Goal: Task Accomplishment & Management: Complete application form

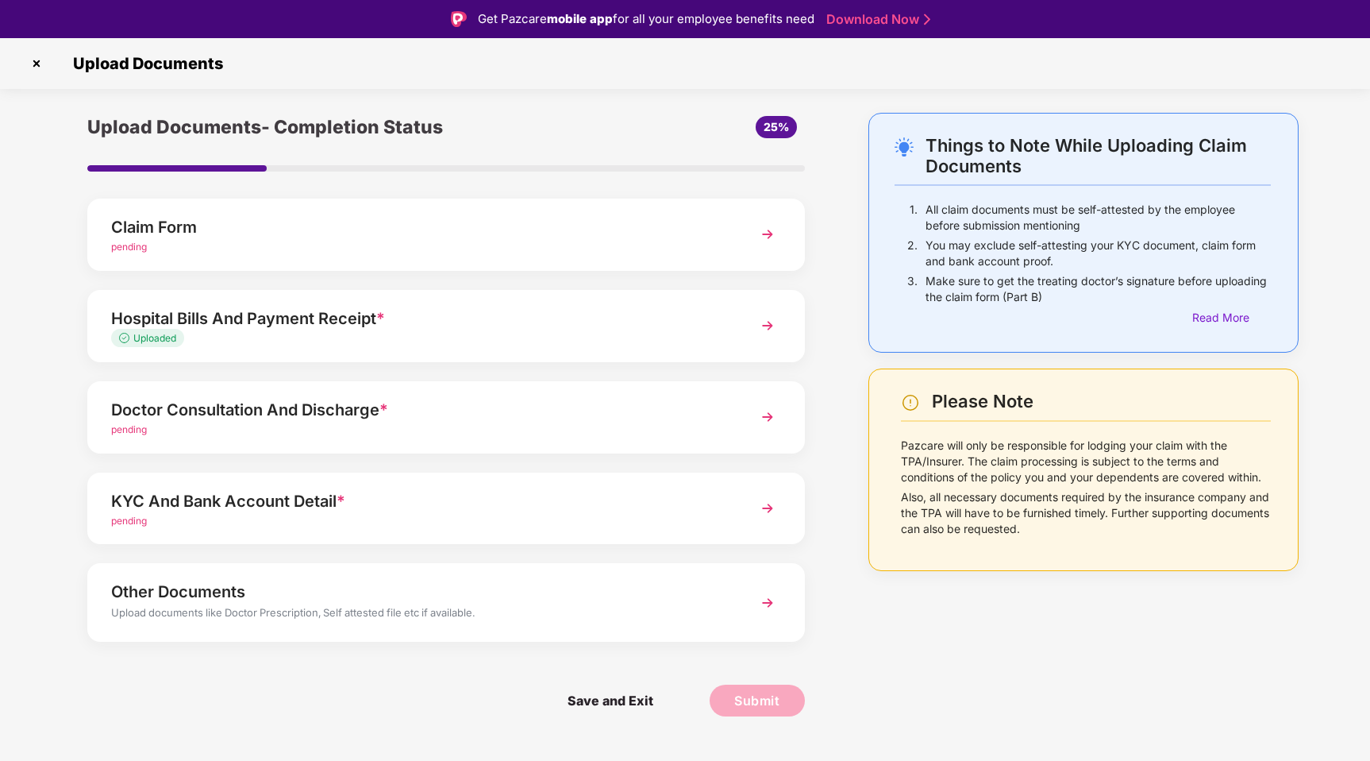
click at [745, 223] on div "Claim Form pending" at bounding box center [446, 234] width 718 height 72
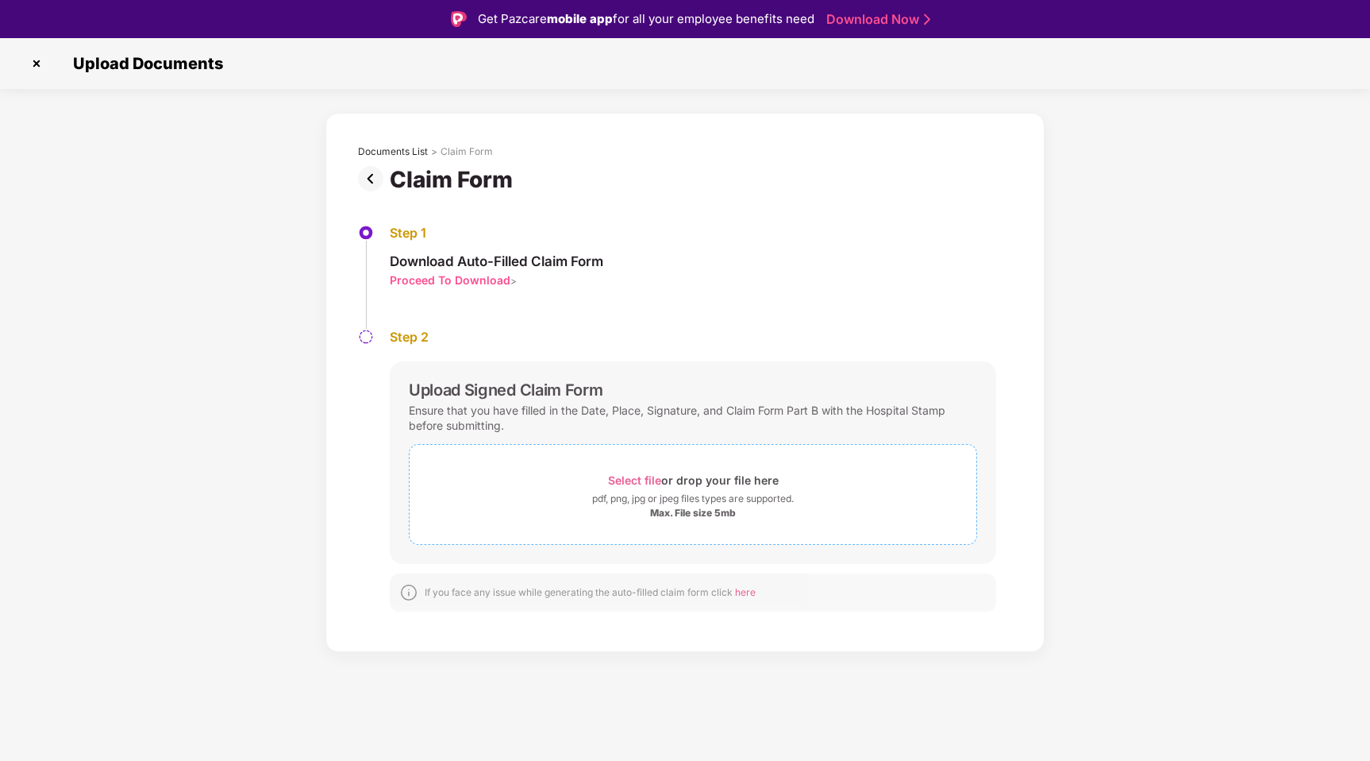
click at [650, 479] on span "Select file" at bounding box center [634, 479] width 53 height 13
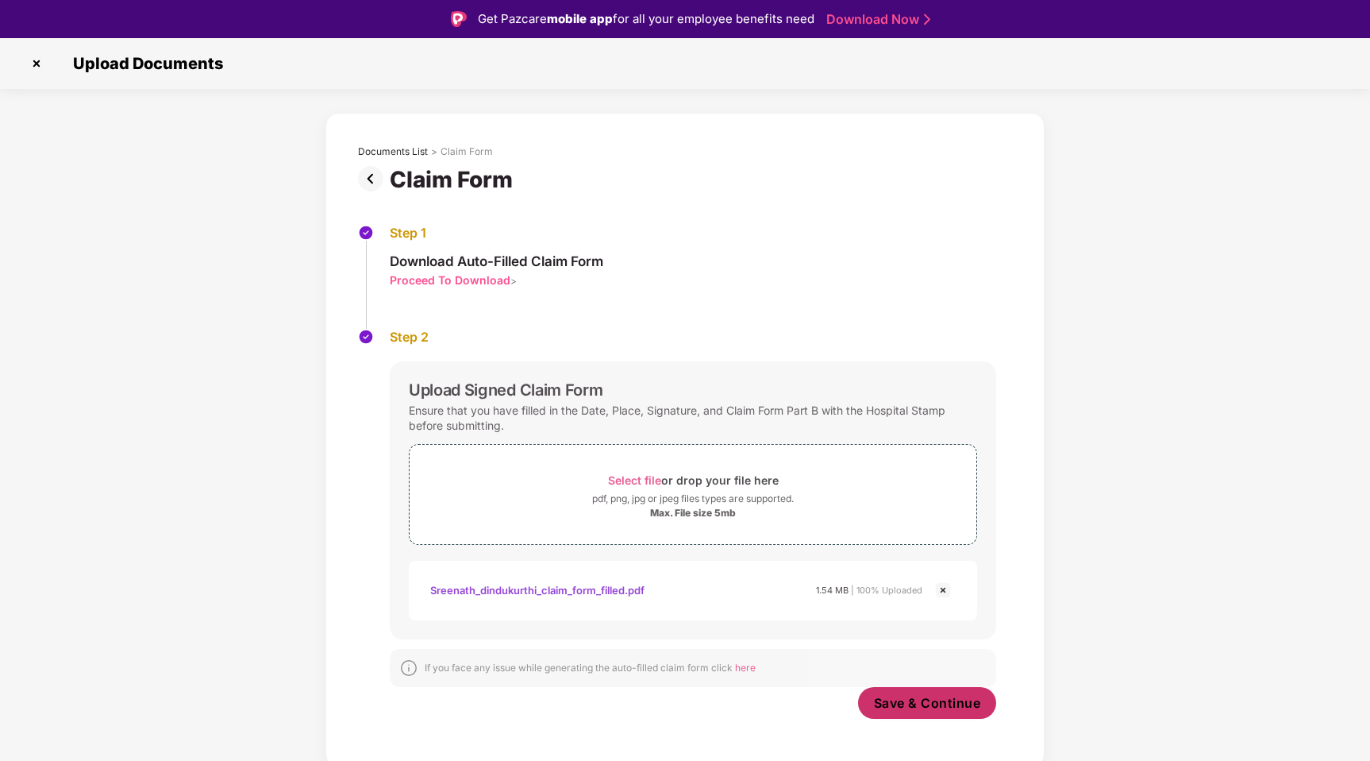
click at [939, 694] on span "Save & Continue" at bounding box center [927, 702] width 107 height 17
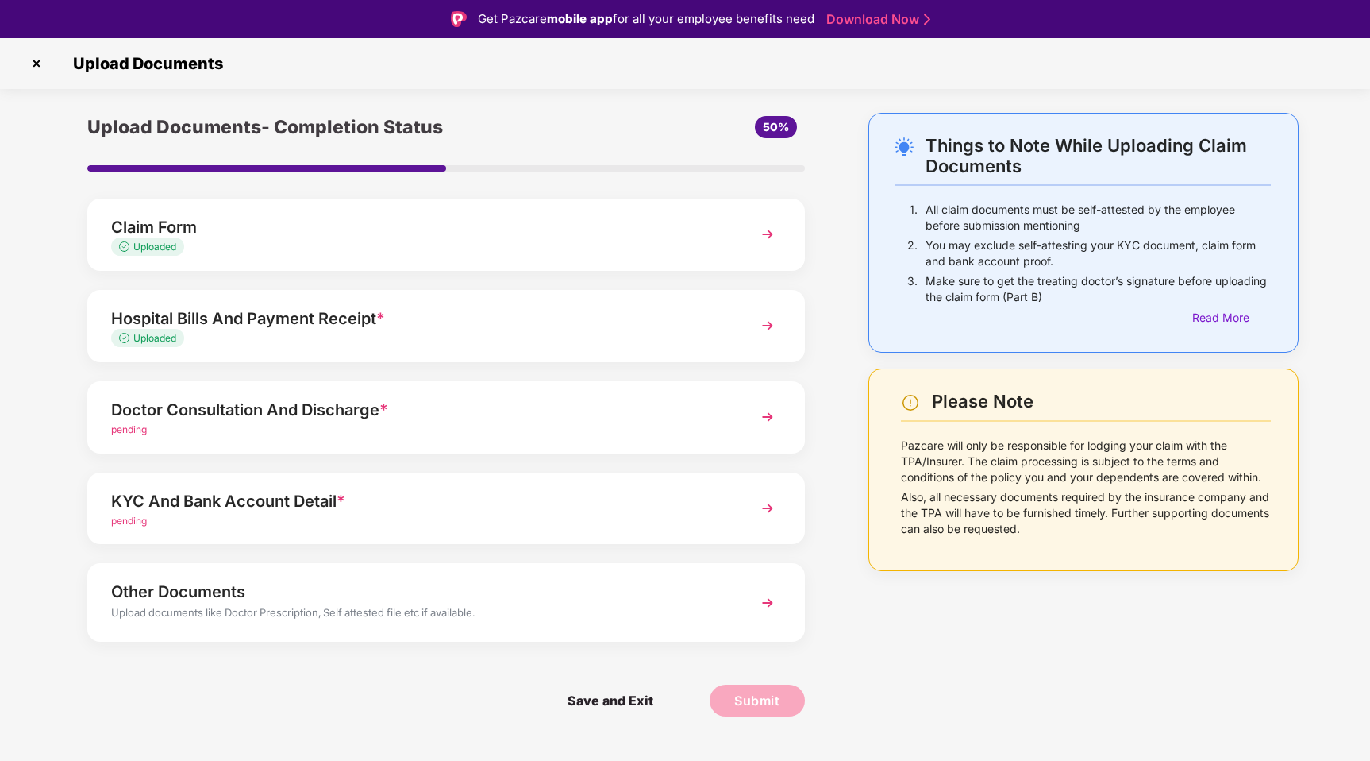
click at [550, 411] on div "Doctor Consultation And Discharge *" at bounding box center [418, 409] width 614 height 25
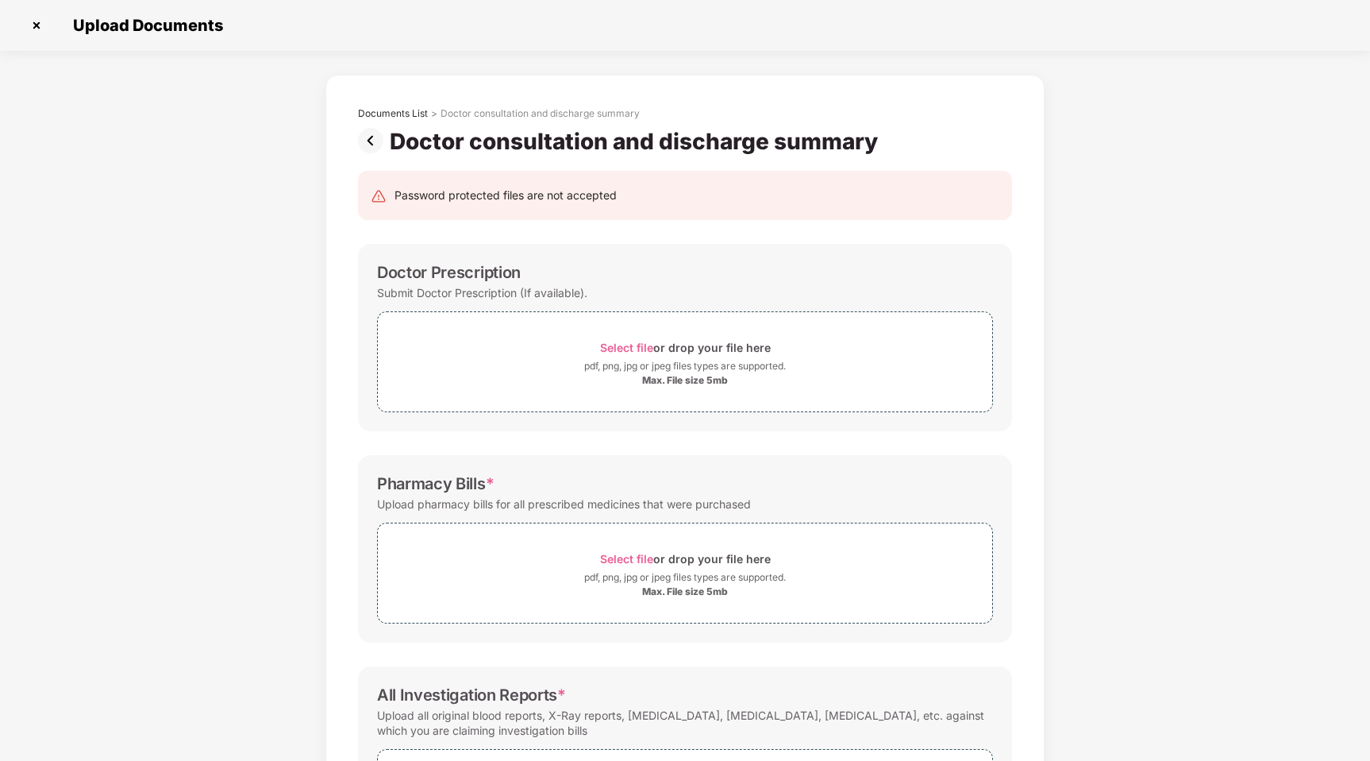
click at [363, 138] on img at bounding box center [374, 140] width 32 height 25
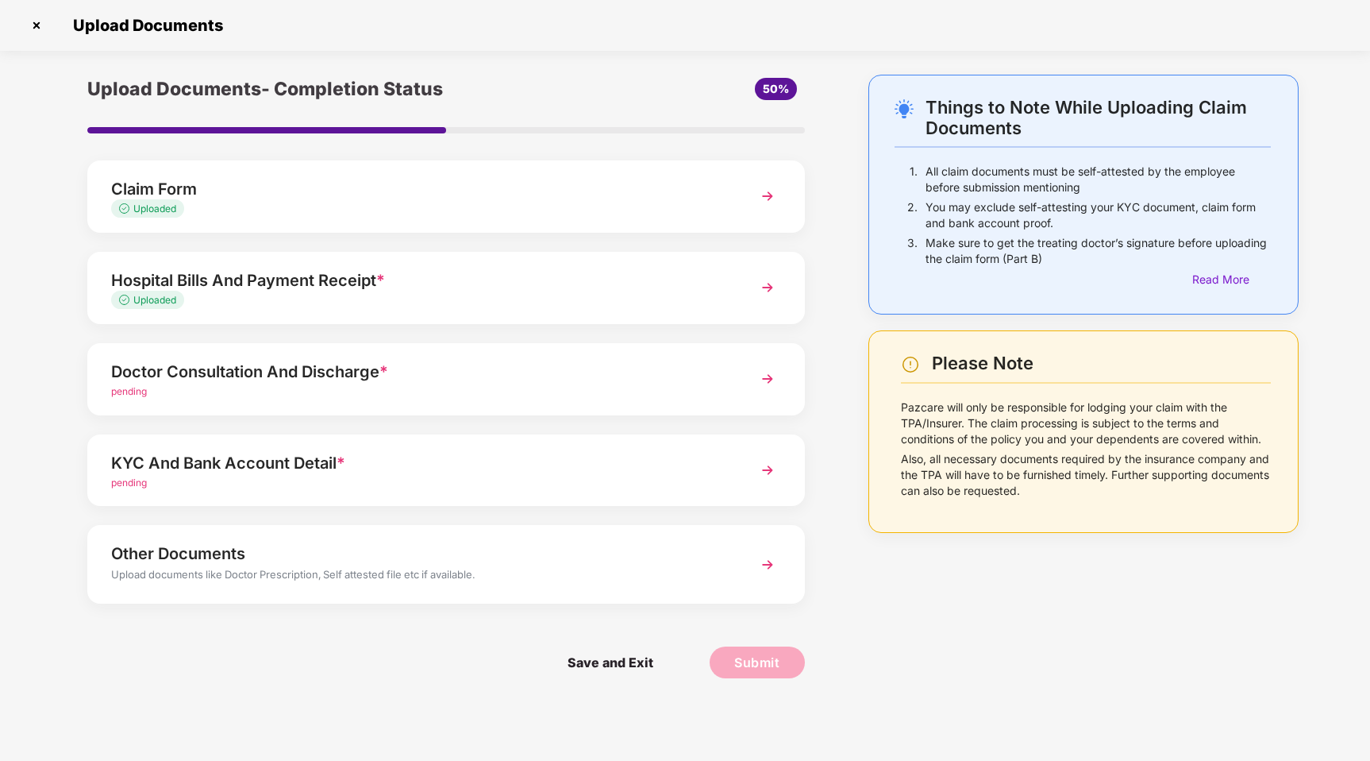
click at [352, 459] on div "KYC And Bank Account Detail *" at bounding box center [418, 462] width 614 height 25
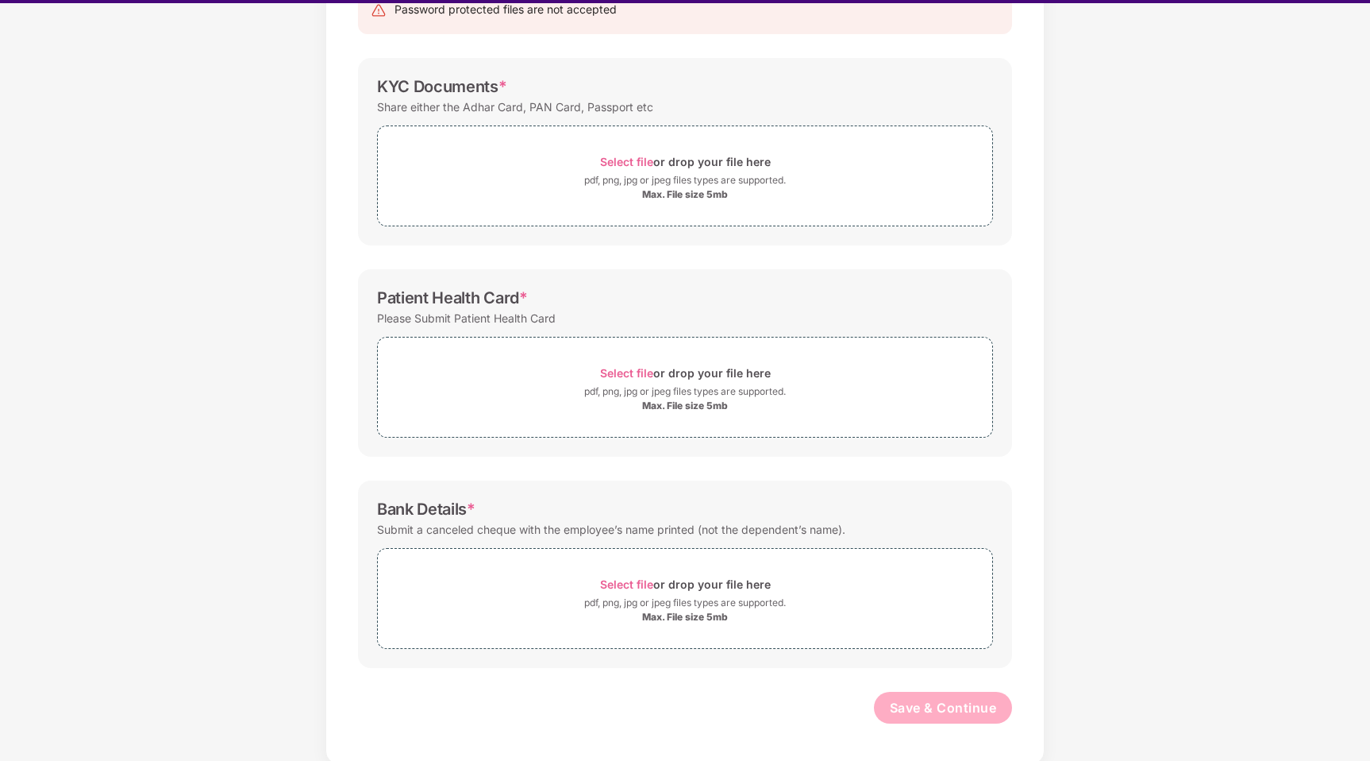
scroll to position [38, 0]
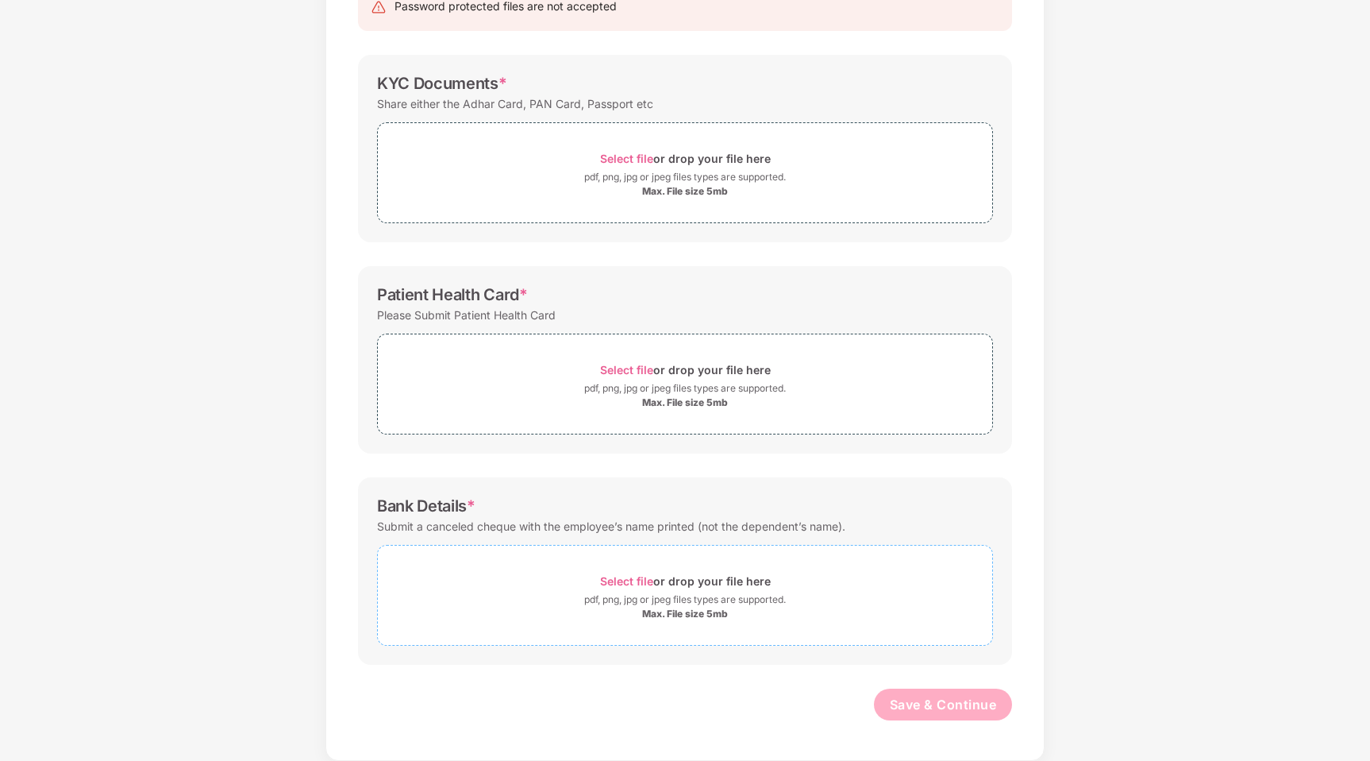
click at [640, 580] on span "Select file" at bounding box center [626, 580] width 53 height 13
click at [627, 367] on span "Select file" at bounding box center [626, 369] width 53 height 13
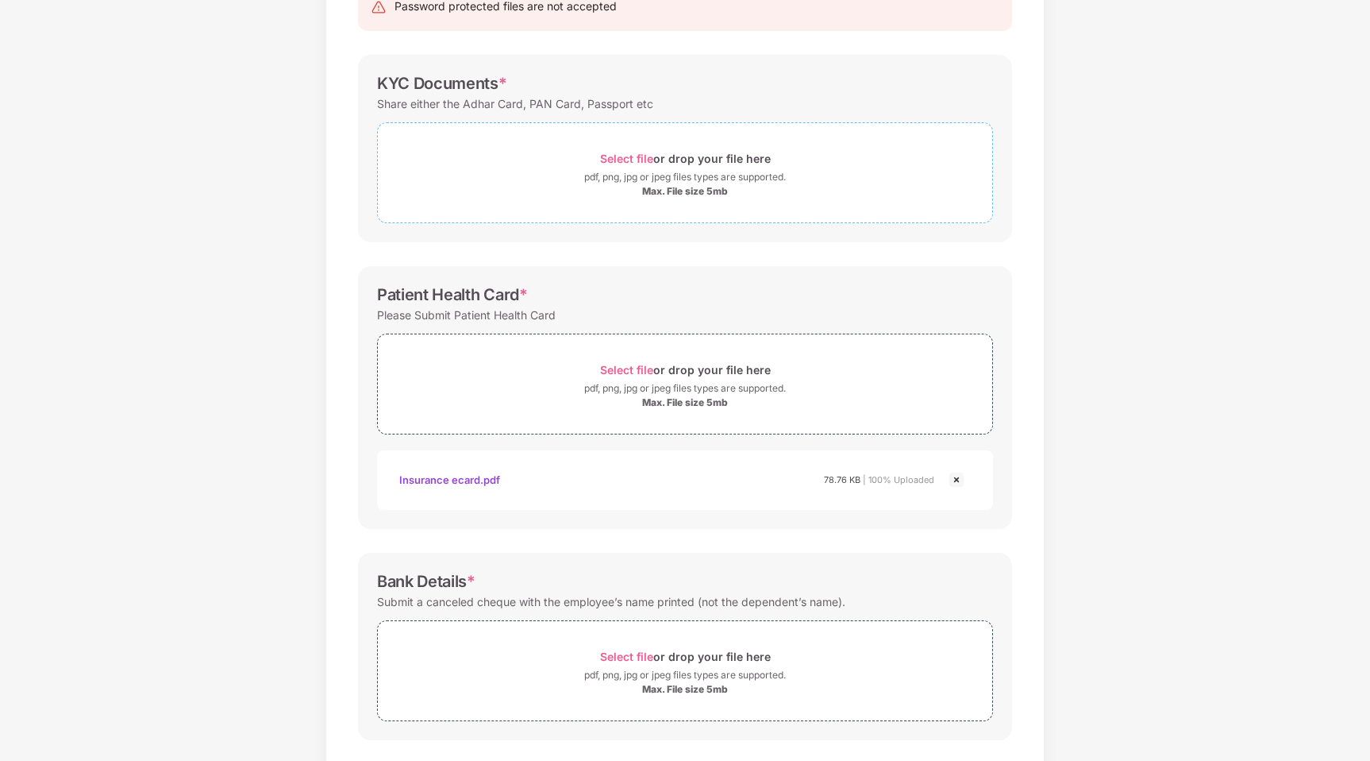
click at [626, 159] on span "Select file" at bounding box center [626, 158] width 53 height 13
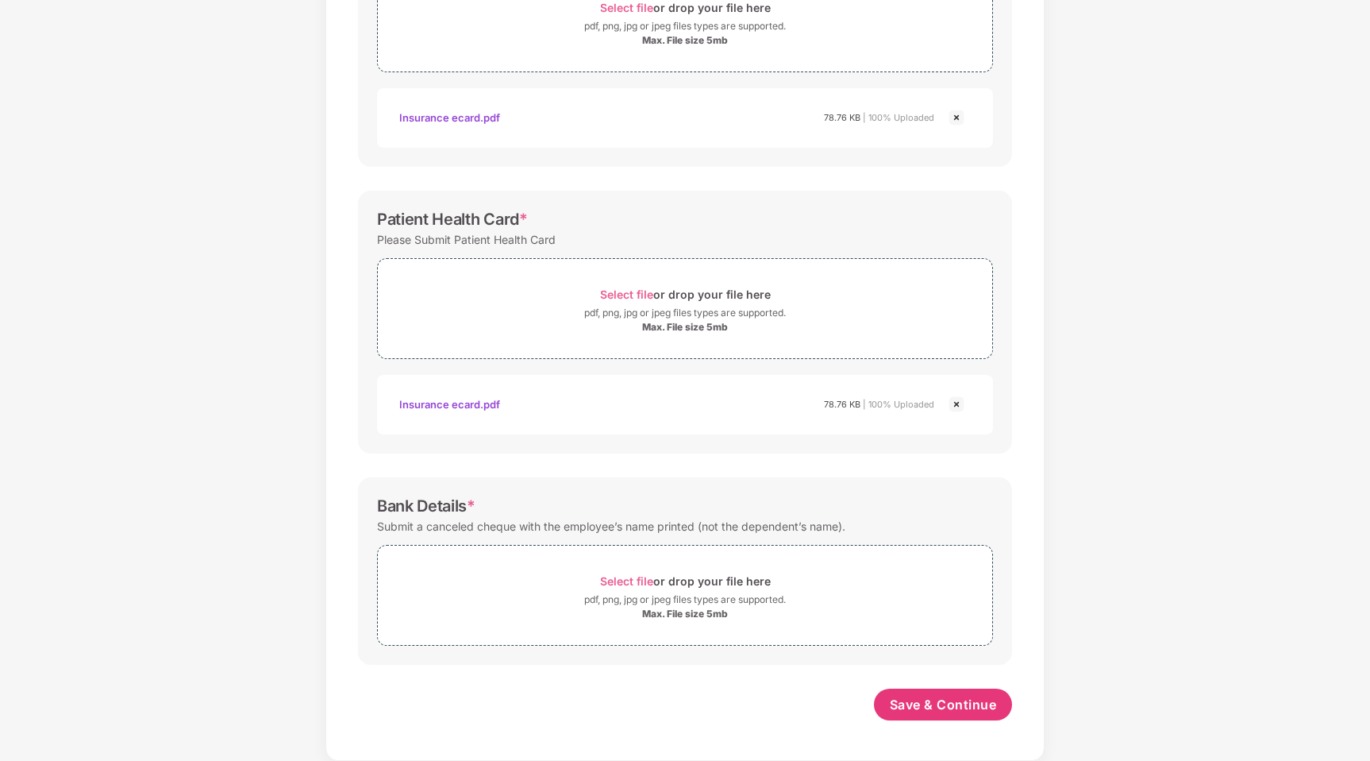
scroll to position [340, 0]
click at [634, 577] on span "Select file" at bounding box center [626, 580] width 53 height 13
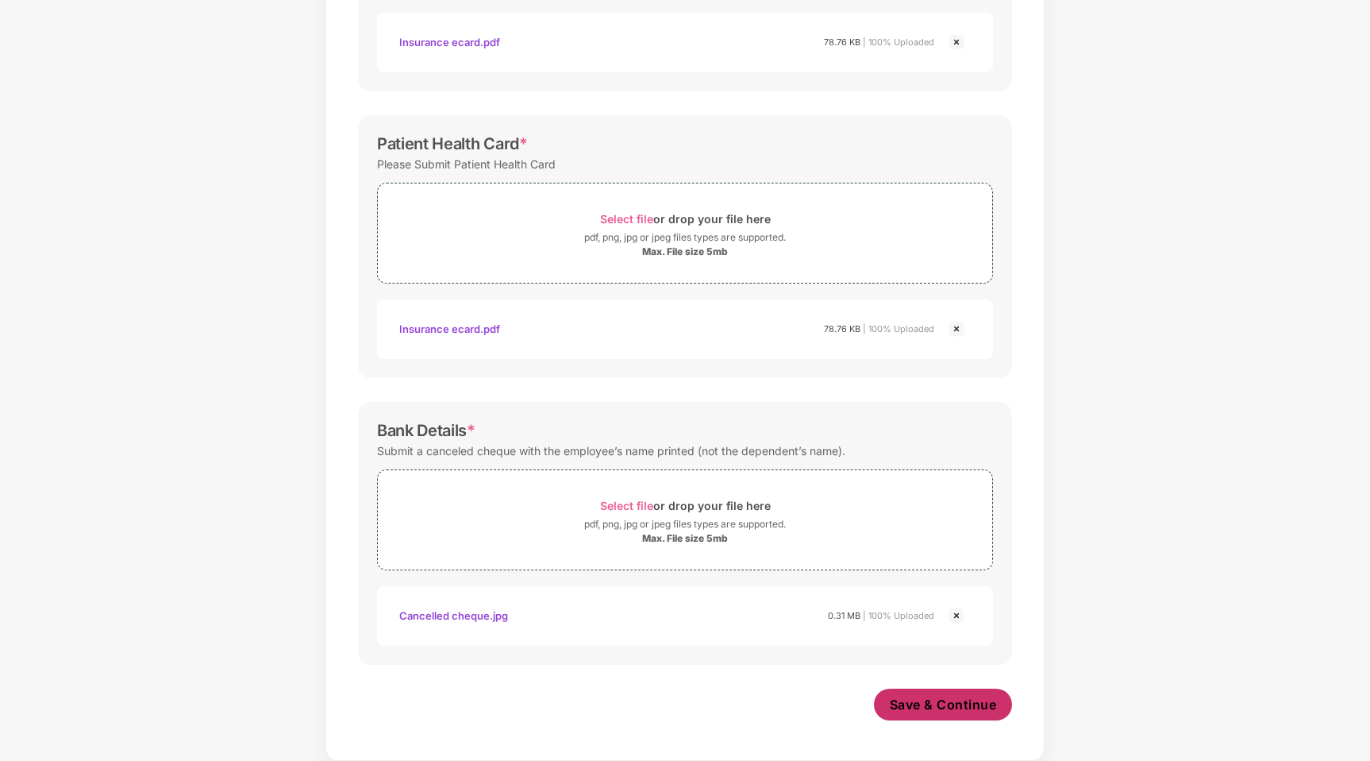
click at [954, 692] on button "Save & Continue" at bounding box center [943, 704] width 139 height 32
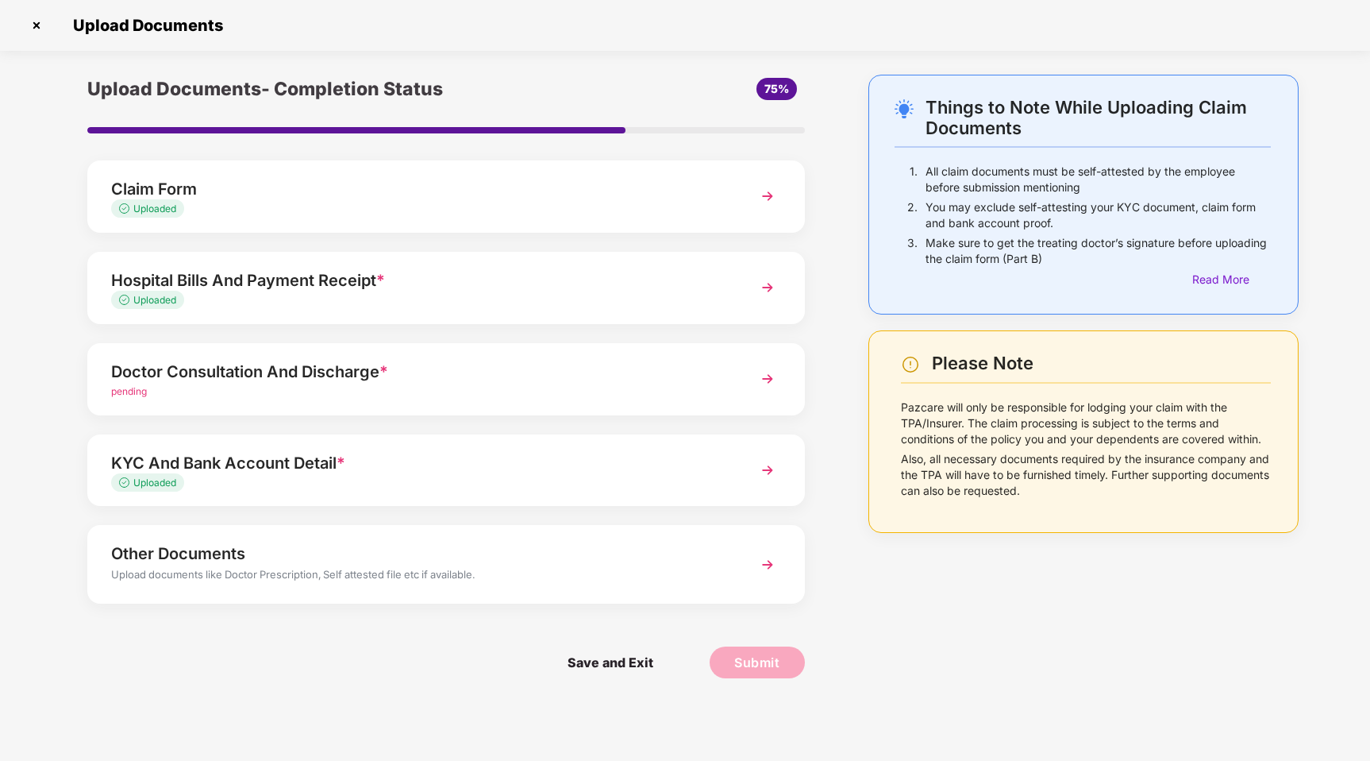
click at [664, 382] on div "Doctor Consultation And Discharge *" at bounding box center [418, 371] width 614 height 25
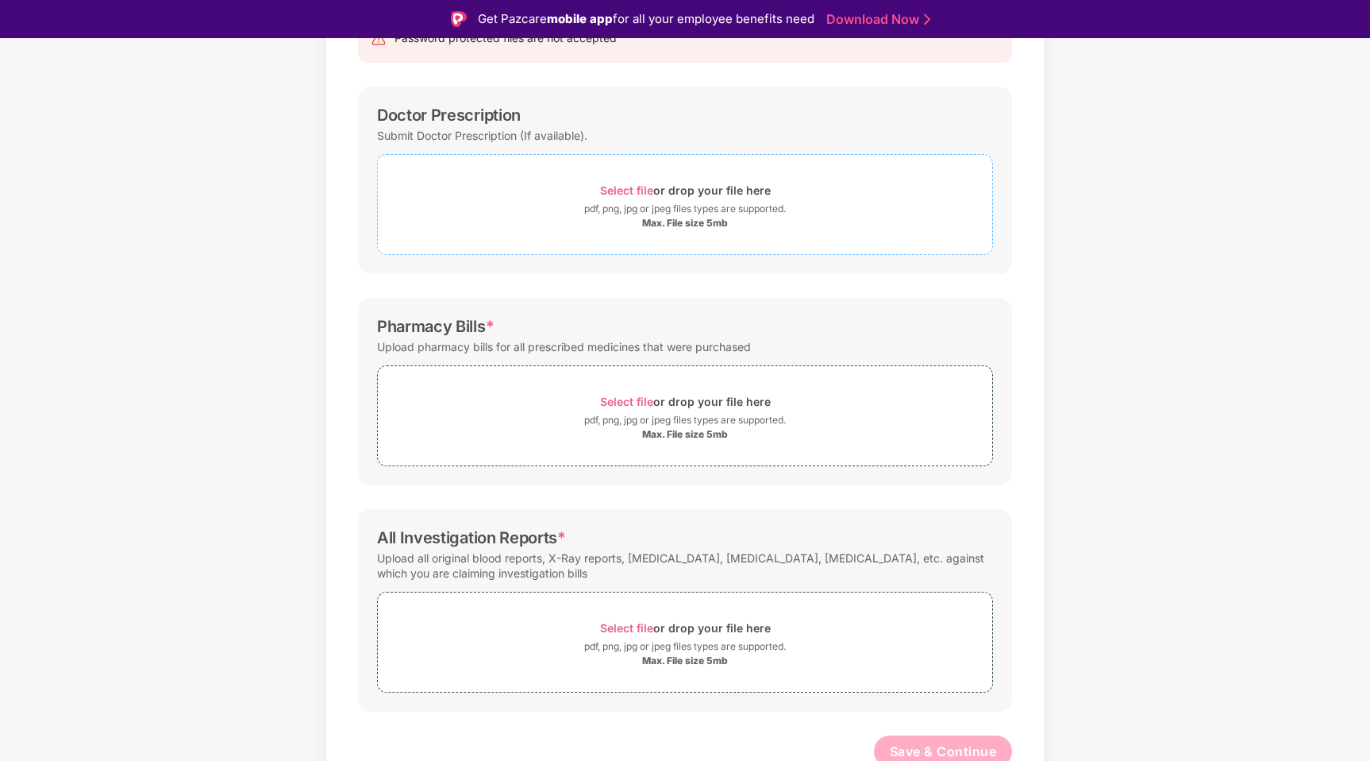
scroll to position [204, 0]
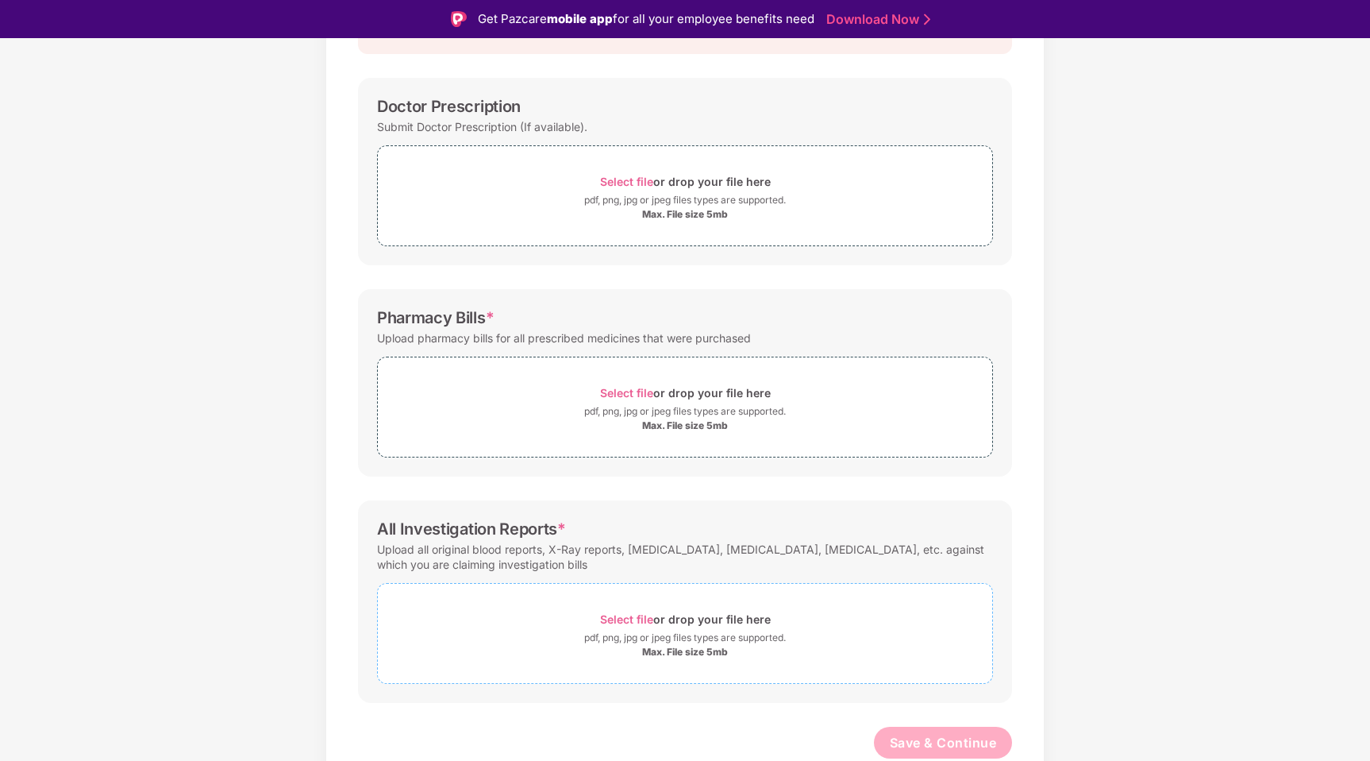
click at [618, 615] on span "Select file" at bounding box center [626, 618] width 53 height 13
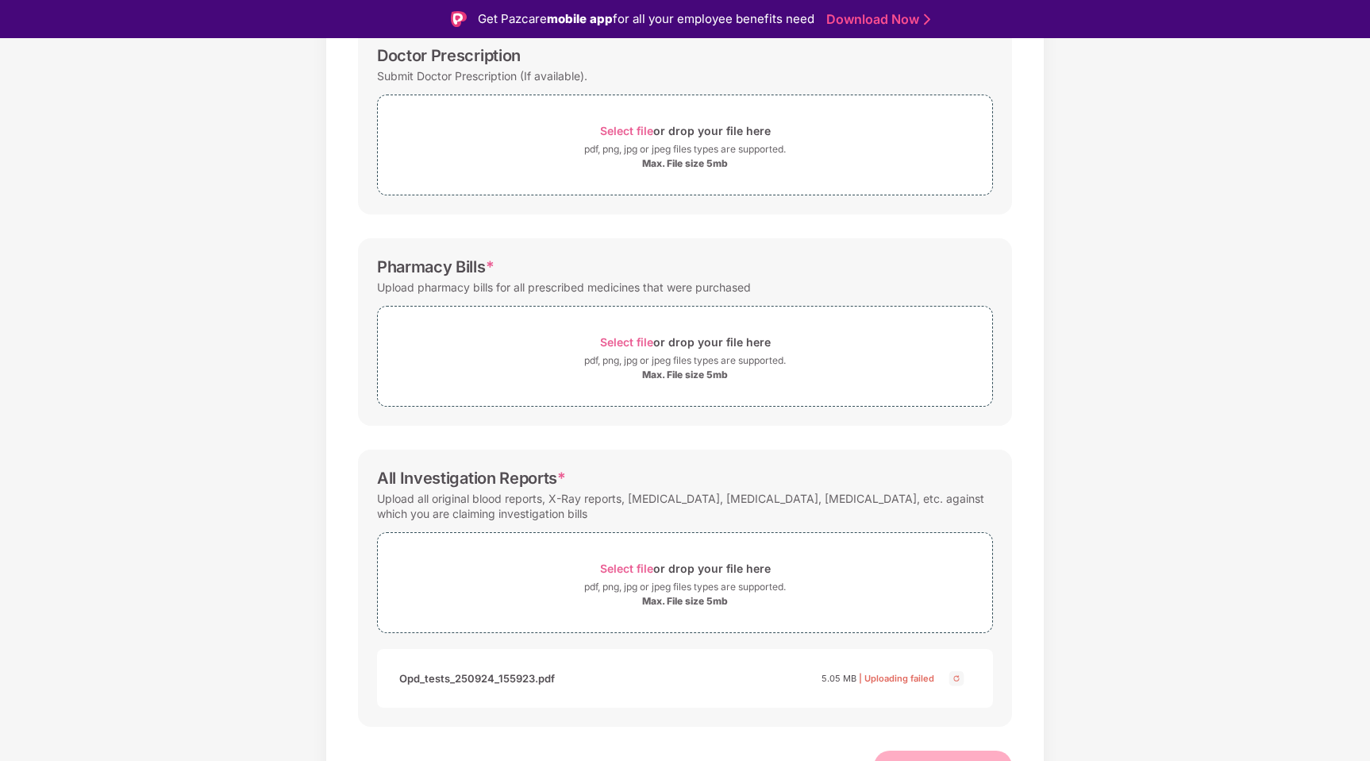
scroll to position [256, 0]
click at [638, 342] on span "Select file" at bounding box center [626, 339] width 53 height 13
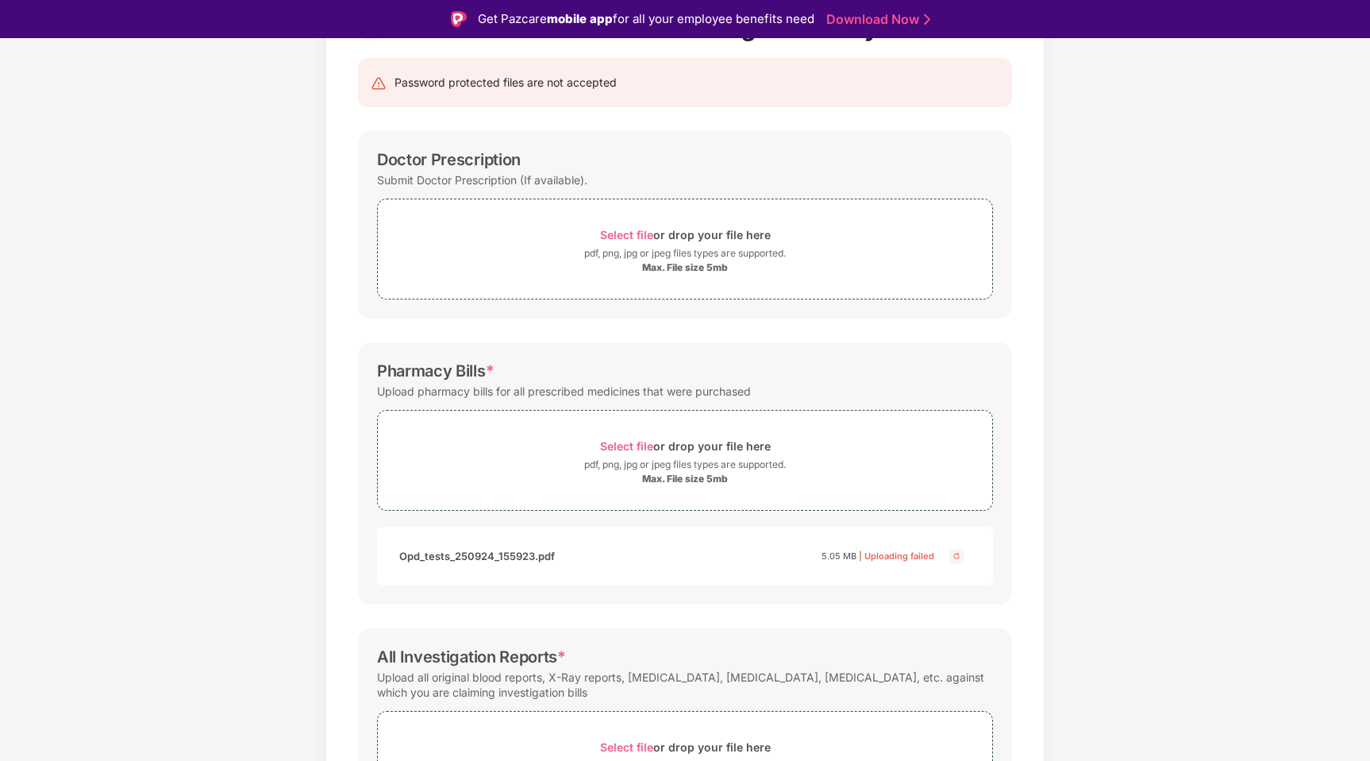
scroll to position [144, 0]
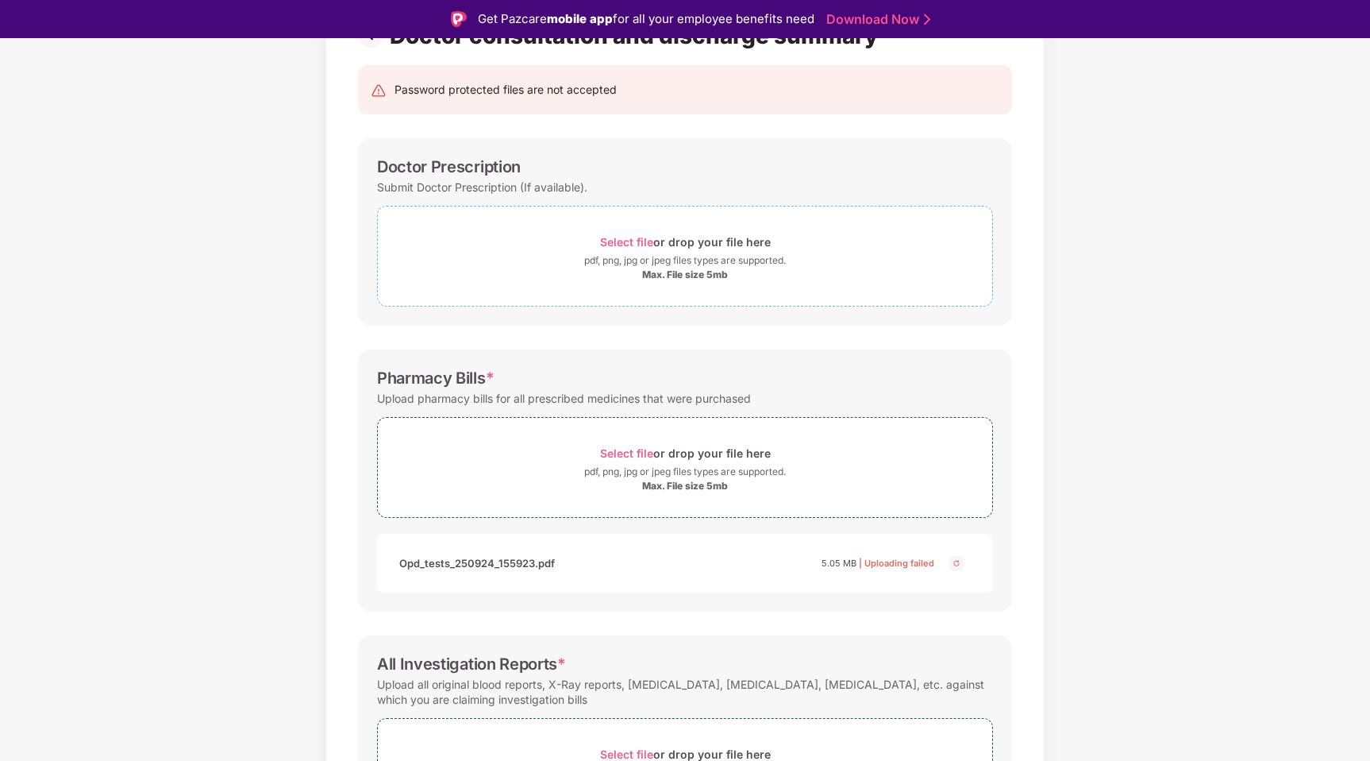
click at [618, 245] on span "Select file" at bounding box center [626, 241] width 53 height 13
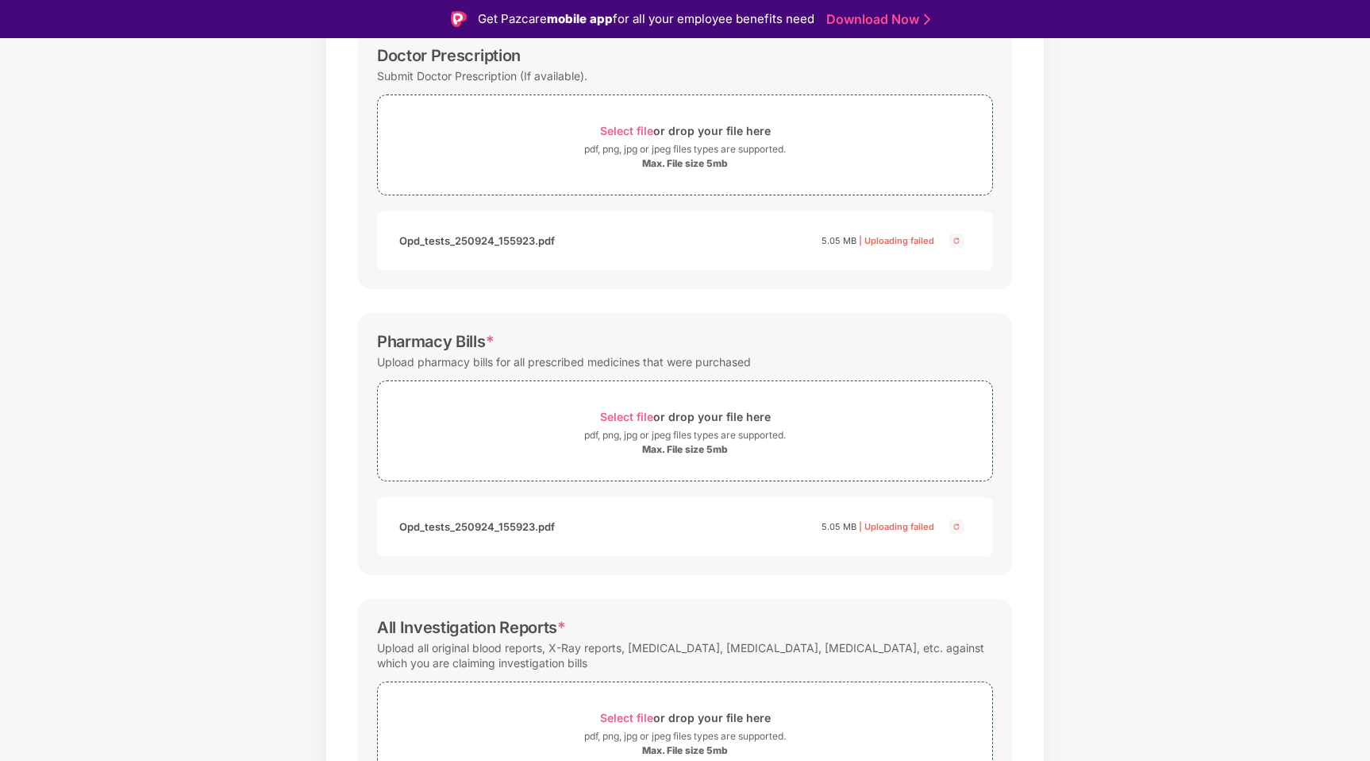
scroll to position [166, 0]
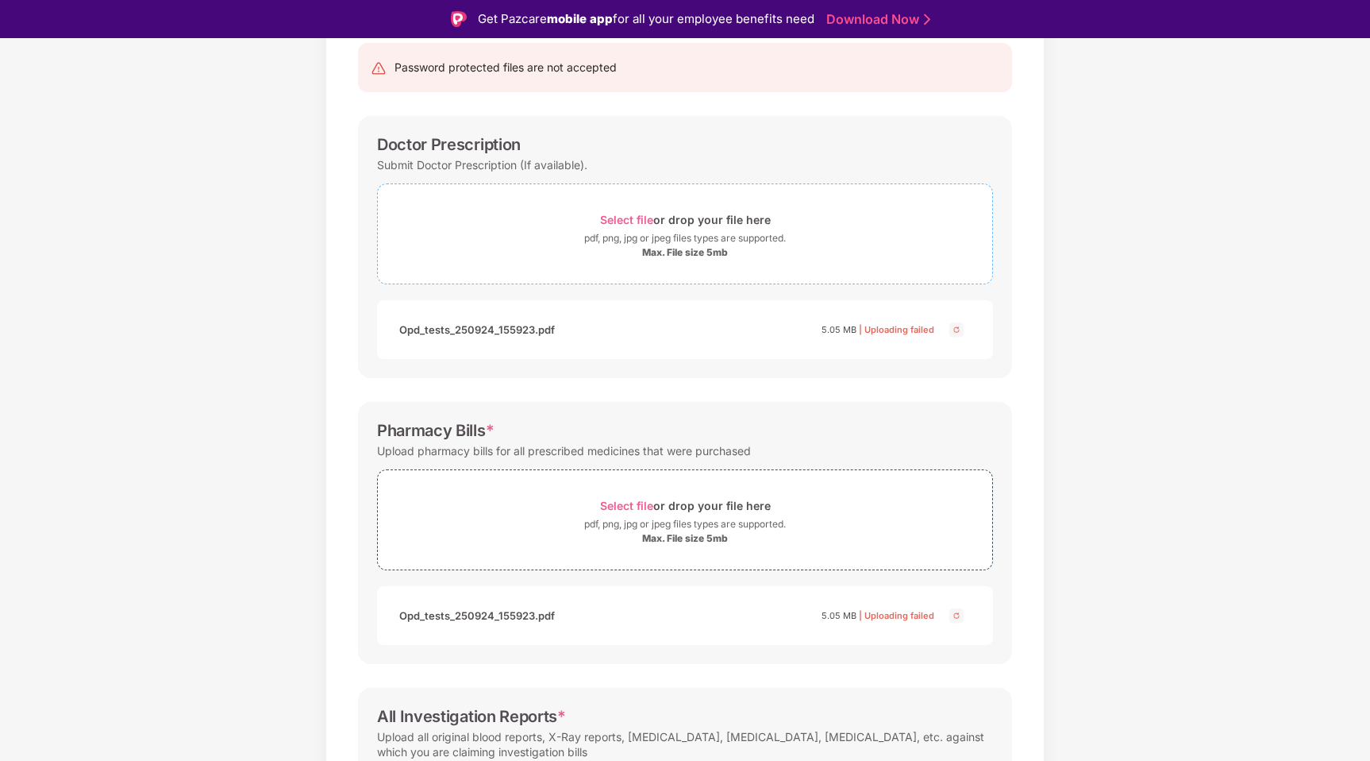
click at [638, 222] on span "Select file" at bounding box center [626, 219] width 53 height 13
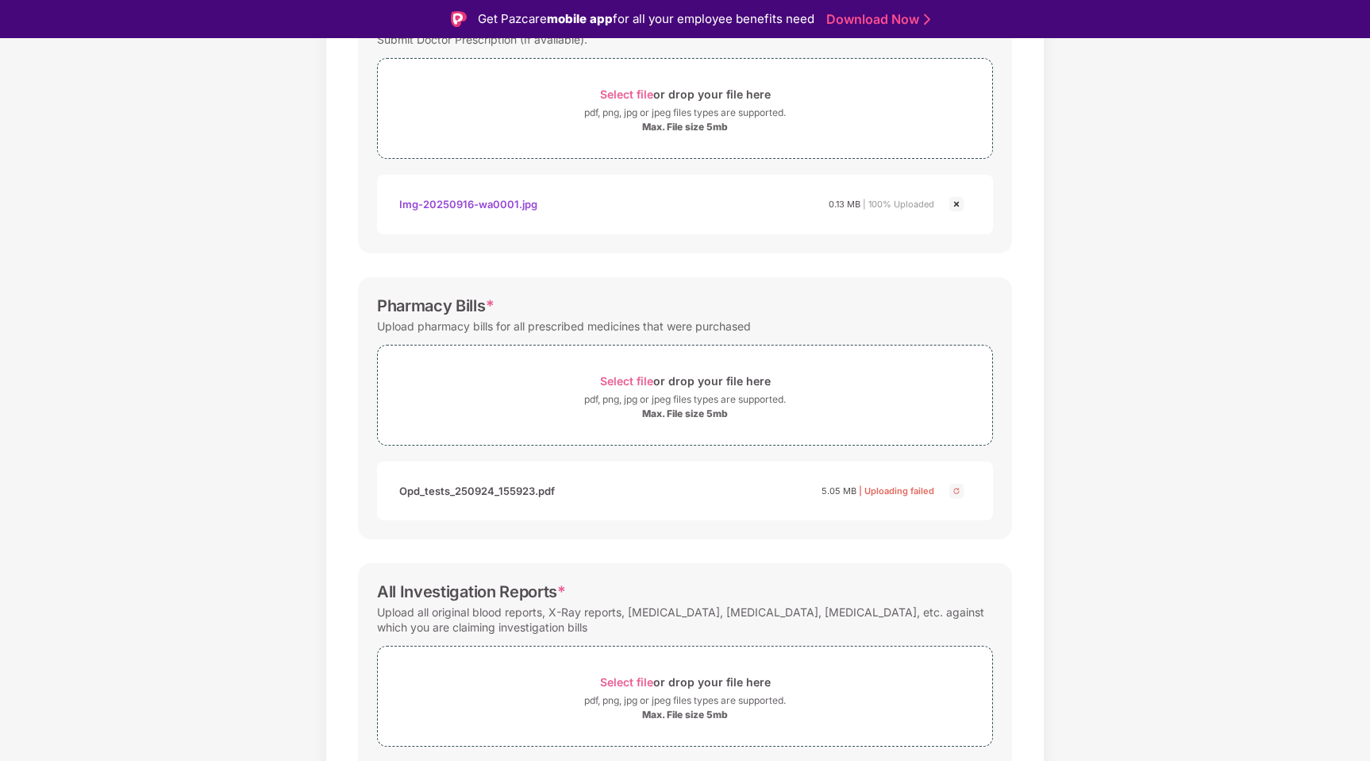
scroll to position [429, 0]
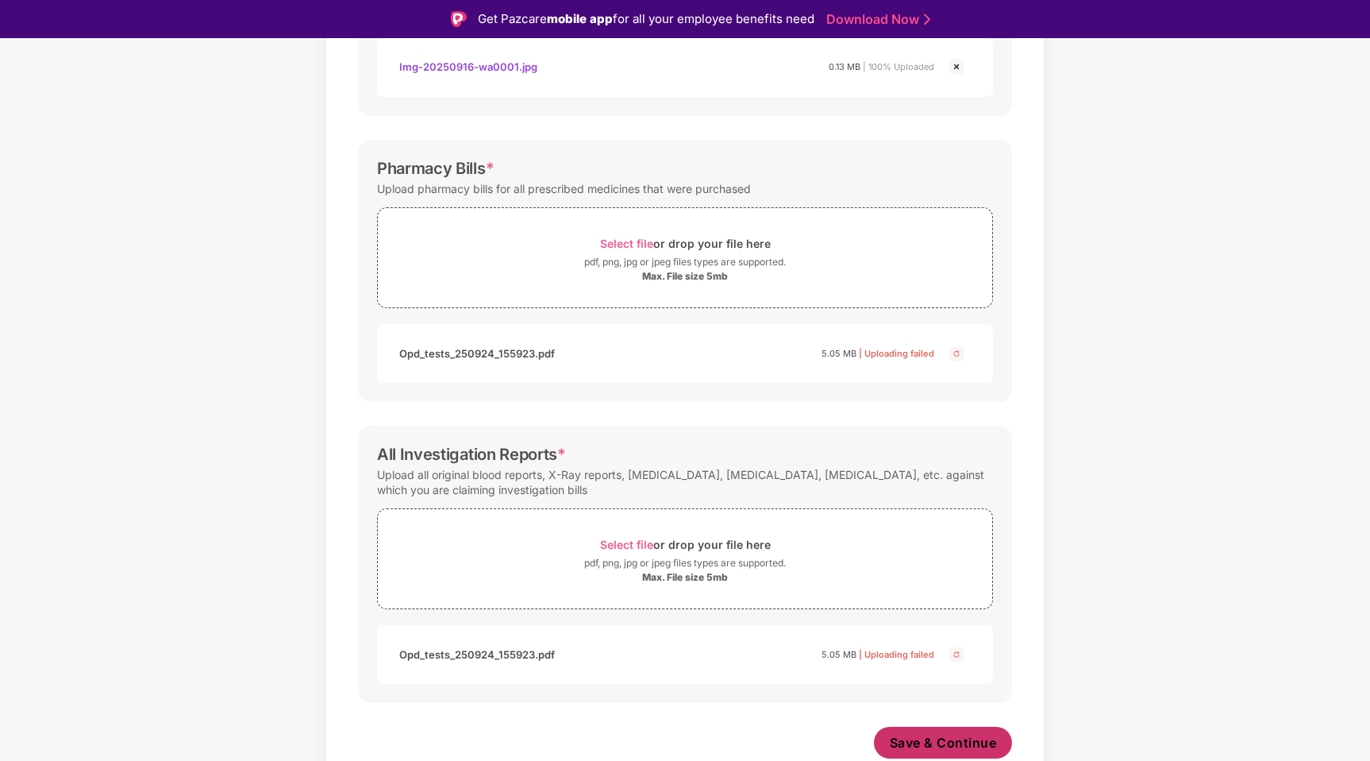
click at [981, 742] on span "Save & Continue" at bounding box center [943, 742] width 107 height 17
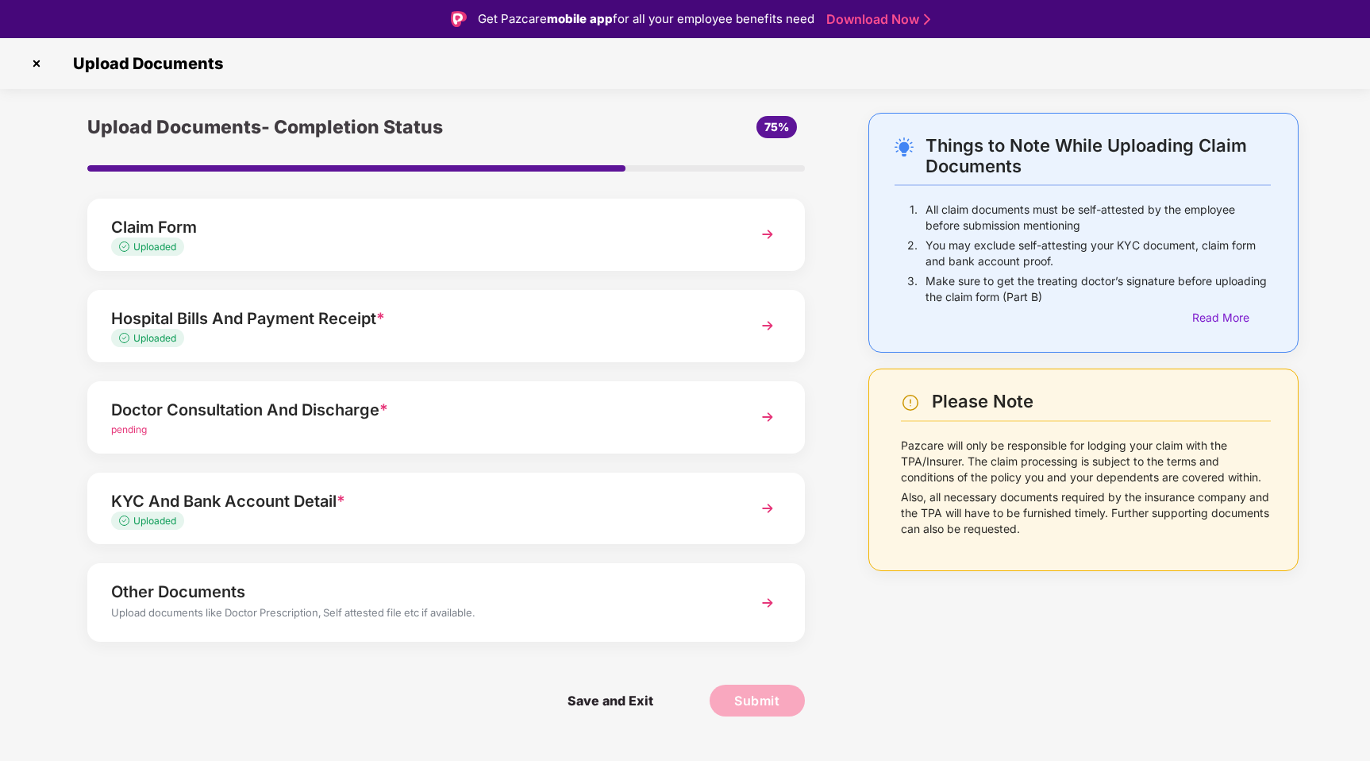
click at [768, 418] on img at bounding box center [768, 417] width 29 height 29
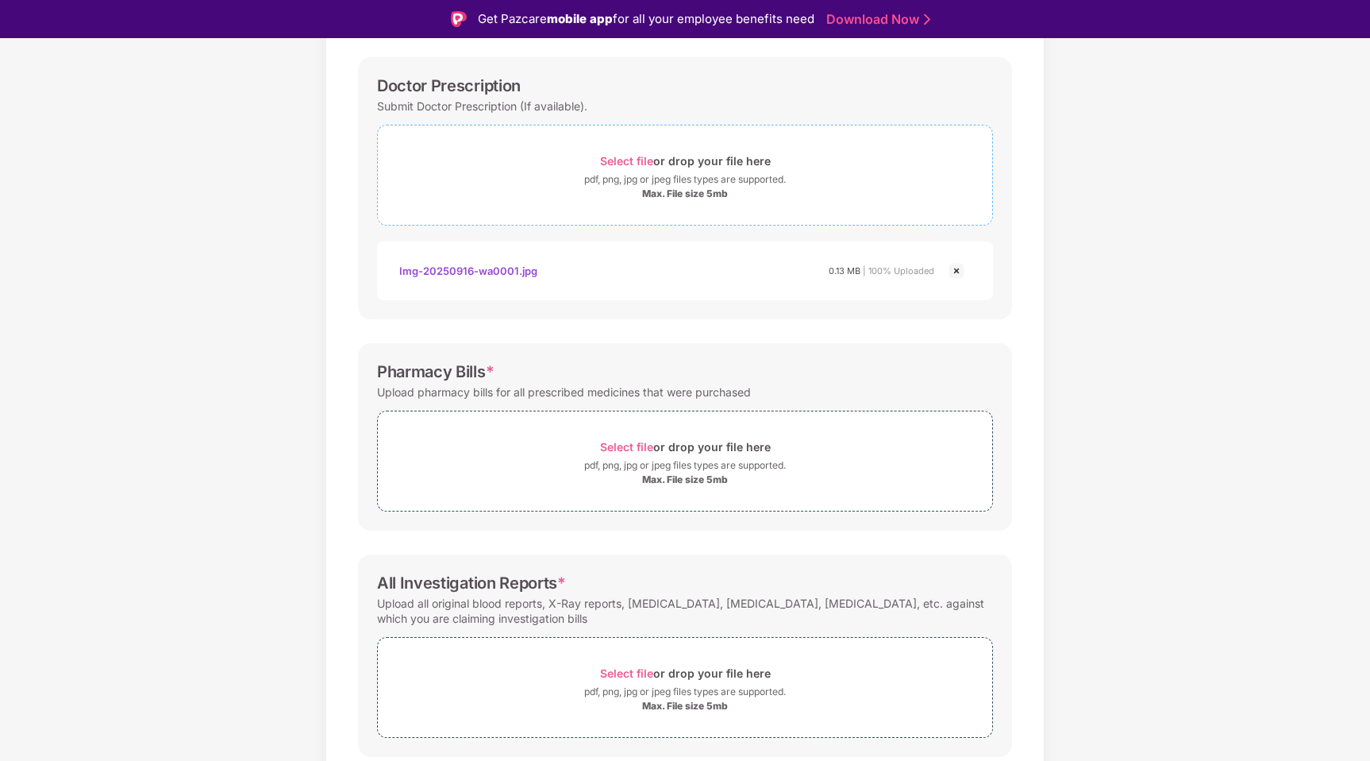
scroll to position [279, 0]
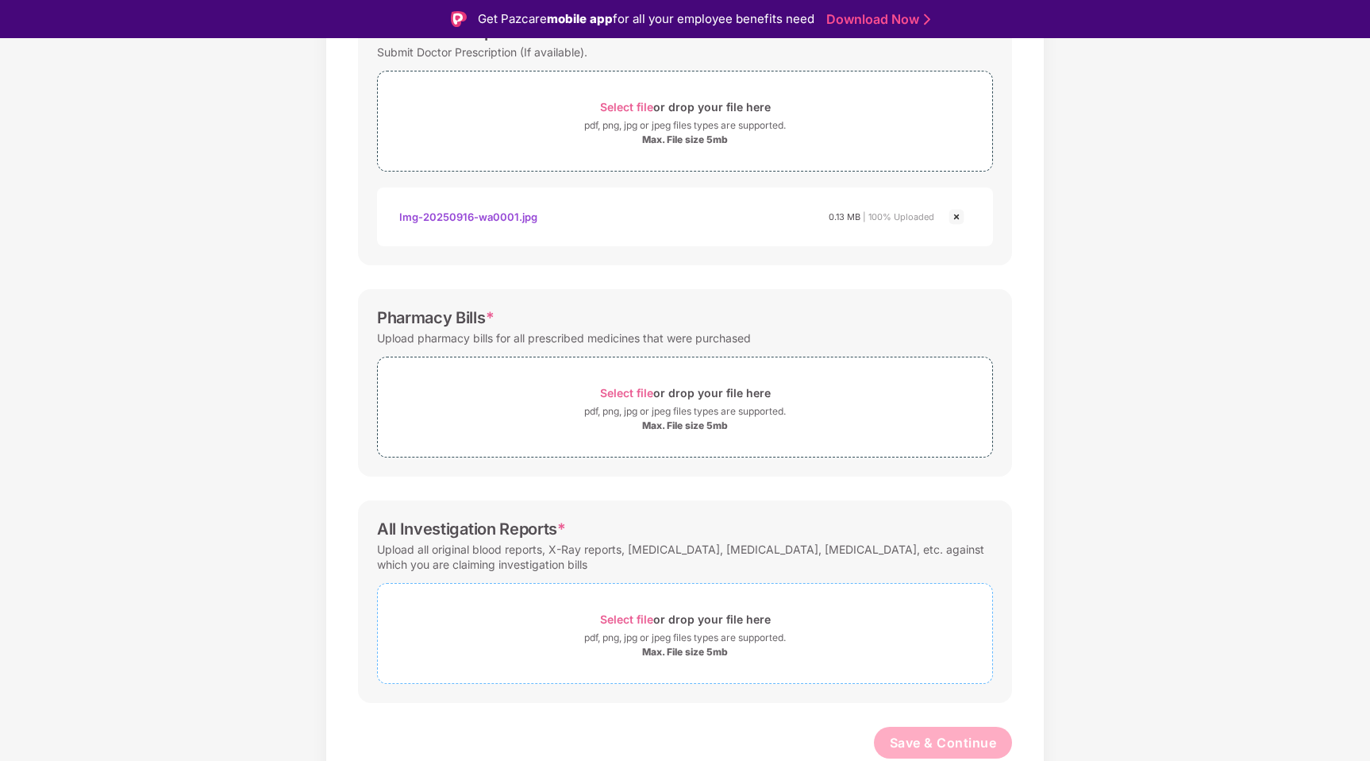
click at [638, 611] on div "Select file or drop your file here" at bounding box center [685, 618] width 171 height 21
click at [628, 391] on span "Select file" at bounding box center [626, 392] width 53 height 13
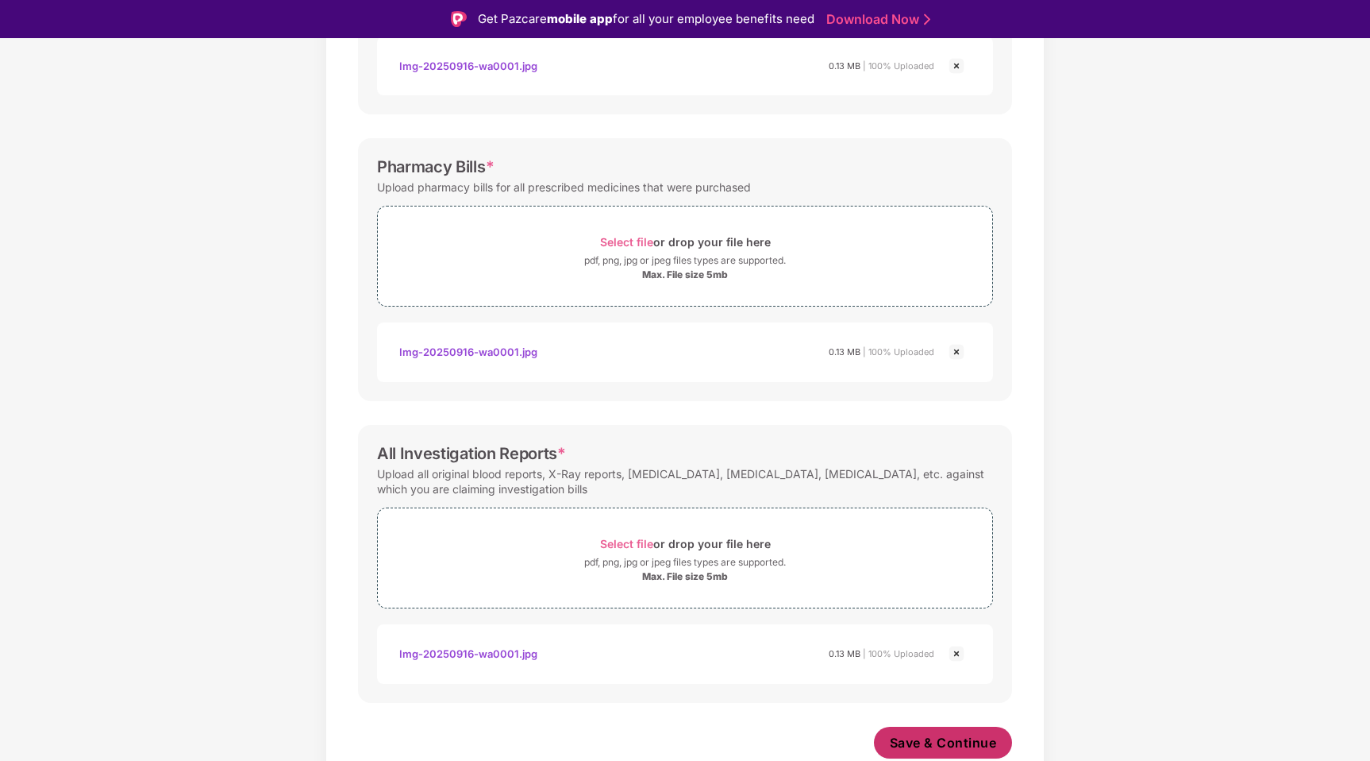
scroll to position [430, 0]
click at [968, 742] on span "Save & Continue" at bounding box center [943, 742] width 107 height 17
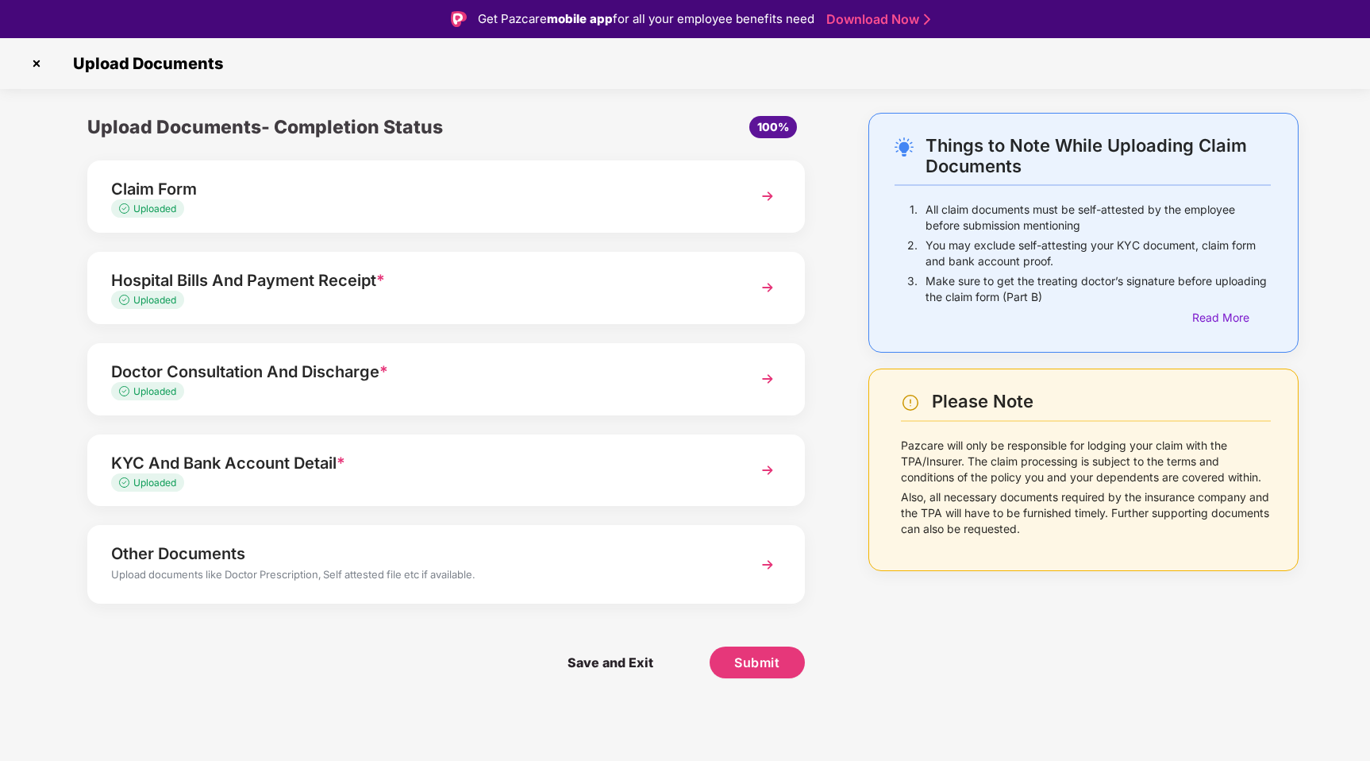
click at [471, 204] on div "Uploaded" at bounding box center [418, 209] width 614 height 15
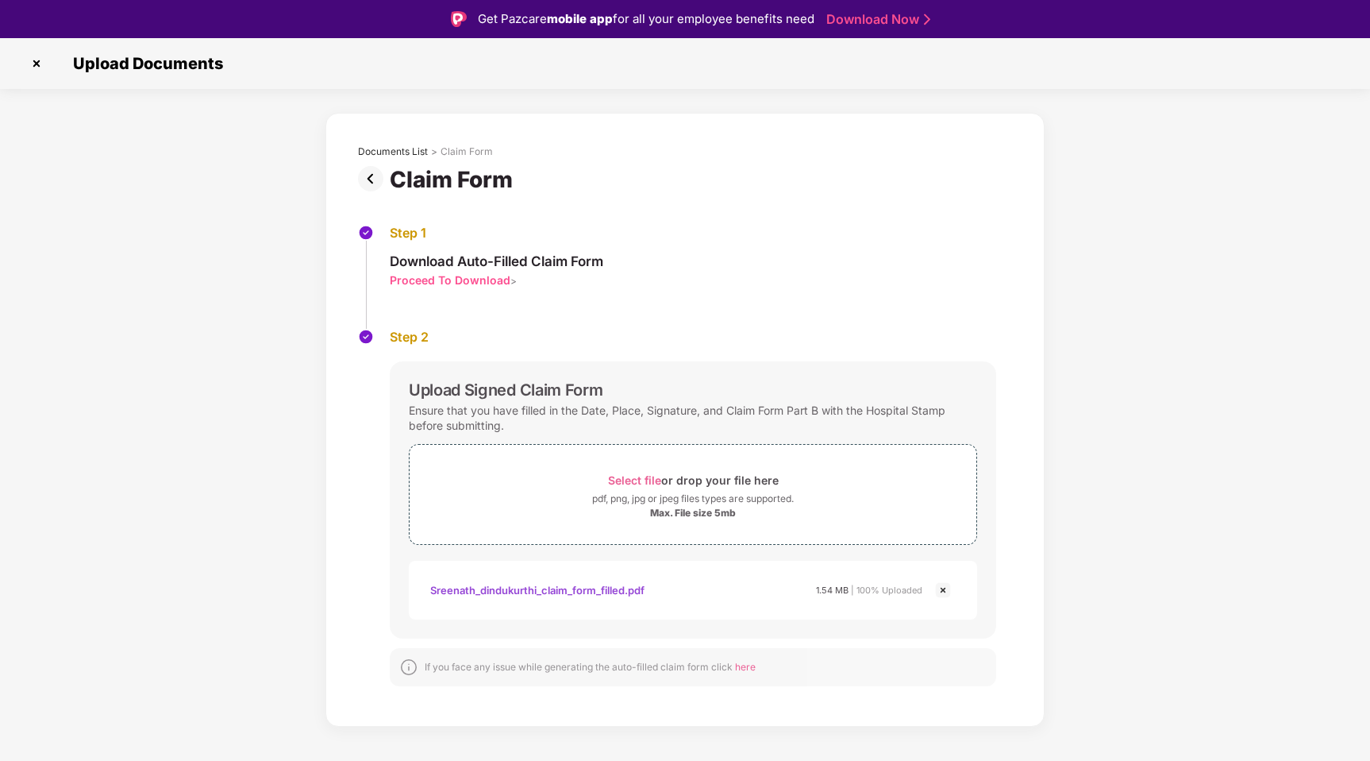
click at [35, 61] on img at bounding box center [36, 63] width 25 height 25
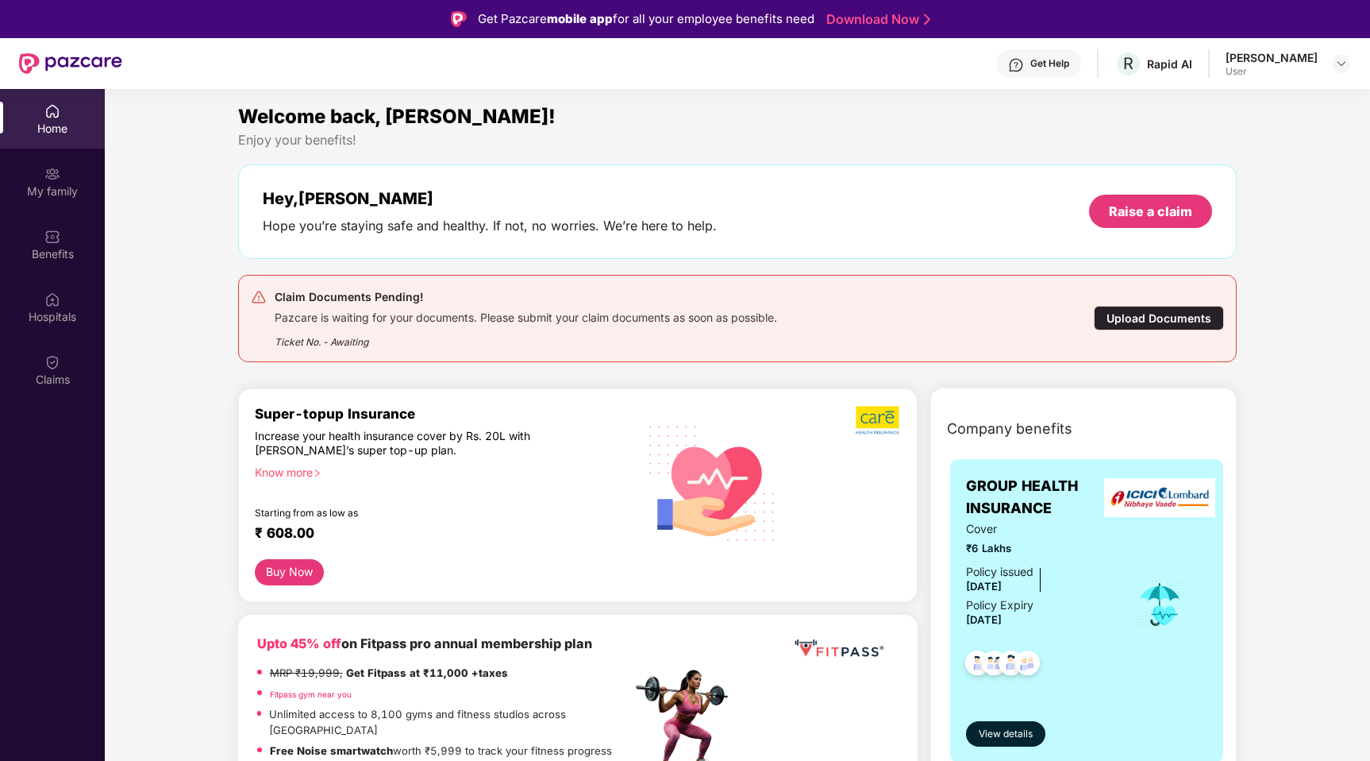
click at [1136, 310] on div "Upload Documents" at bounding box center [1159, 318] width 130 height 25
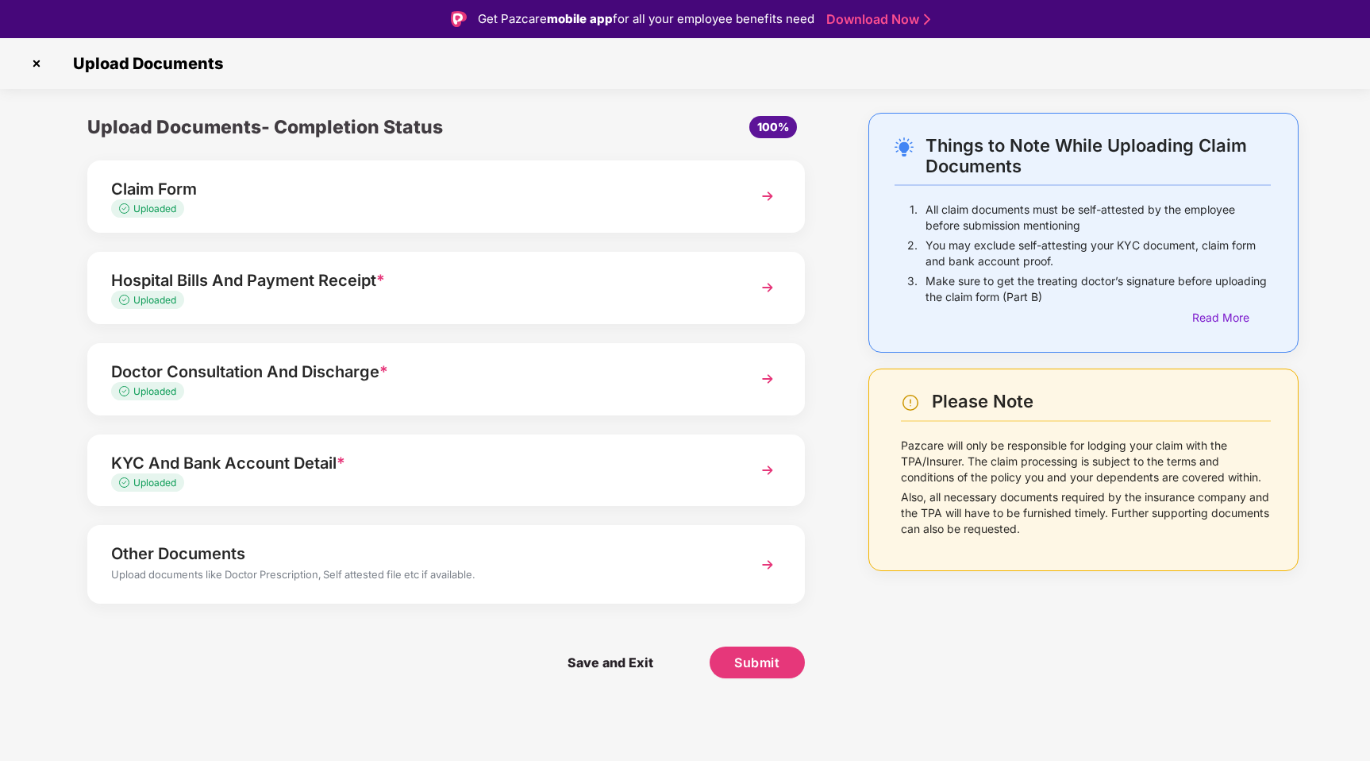
click at [542, 210] on div "Uploaded" at bounding box center [418, 209] width 614 height 15
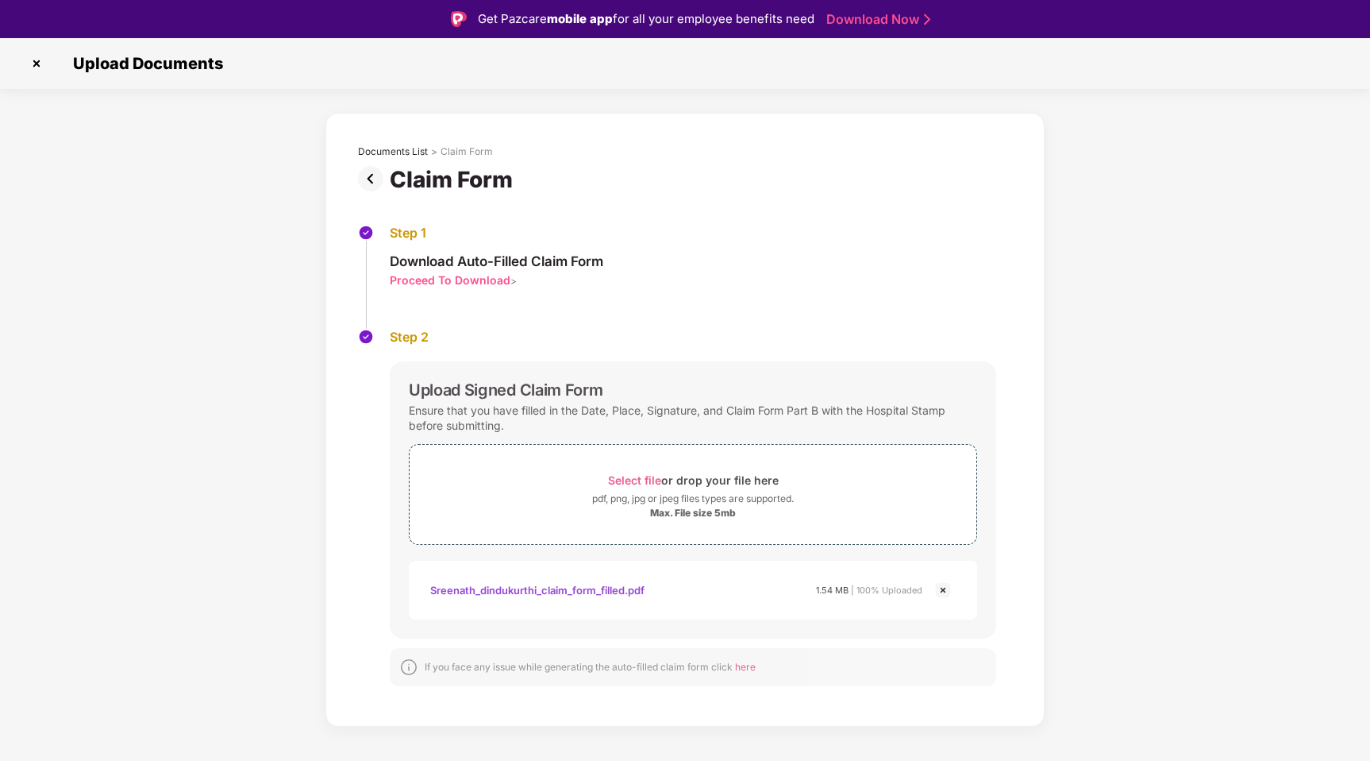
click at [589, 588] on div "Sreenath_dindukurthi_claim_form_filled.pdf" at bounding box center [537, 589] width 214 height 27
click at [372, 180] on img at bounding box center [374, 178] width 32 height 25
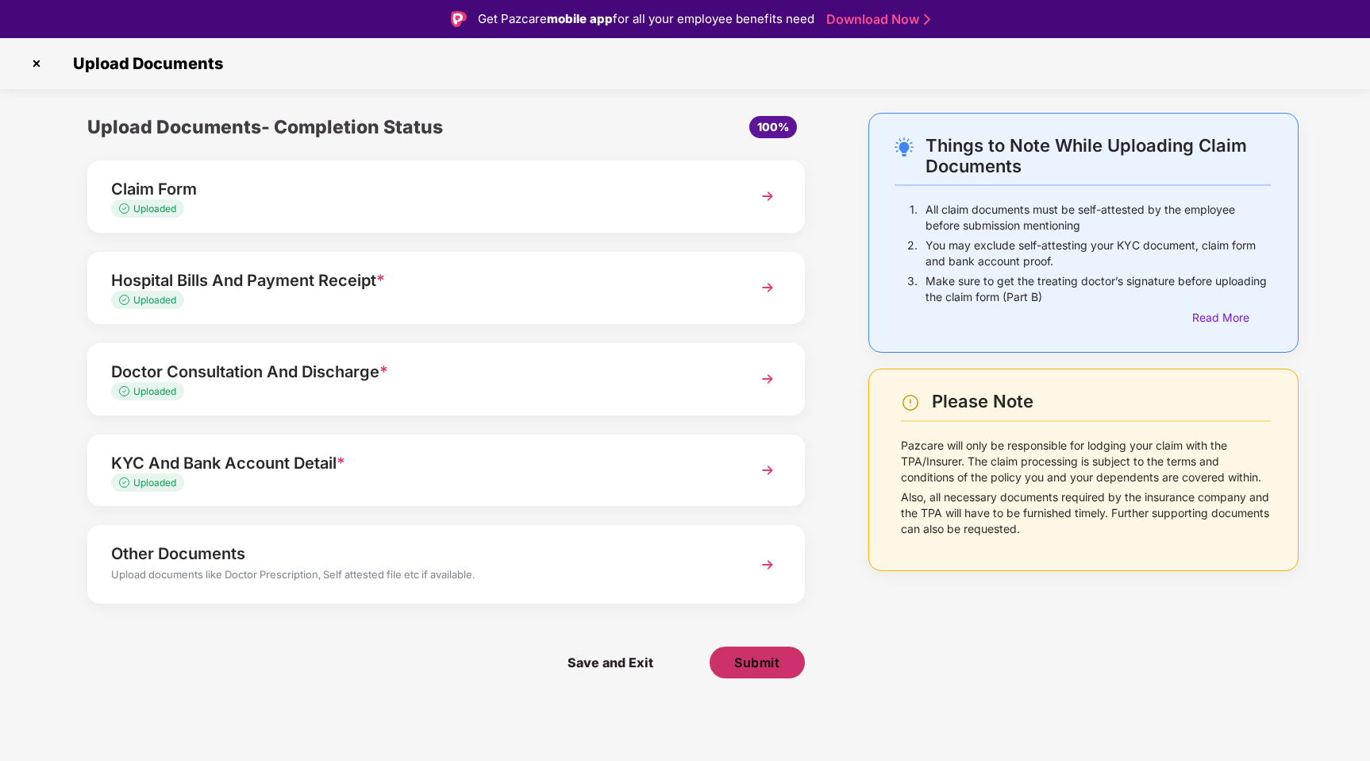
click at [749, 665] on span "Submit" at bounding box center [756, 661] width 45 height 17
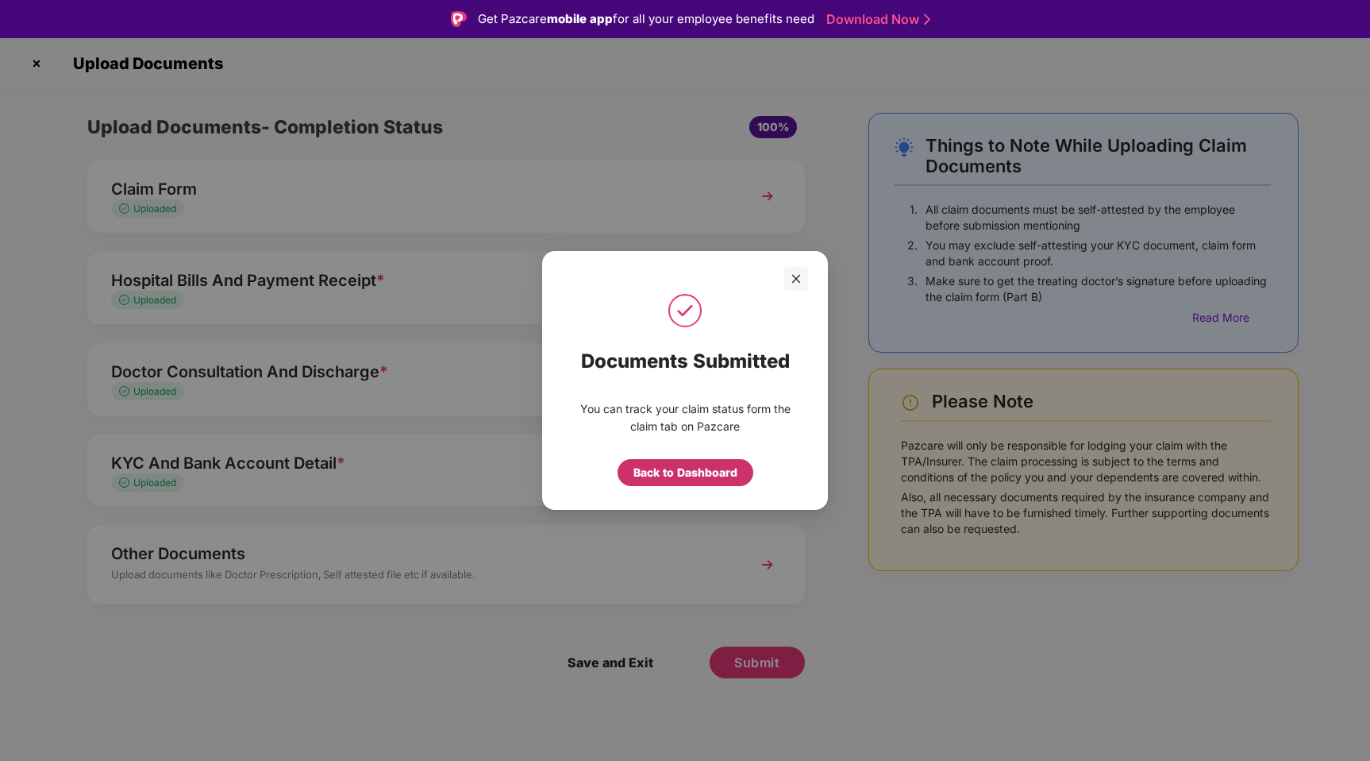
click at [703, 472] on div "Back to Dashboard" at bounding box center [686, 472] width 104 height 17
